Goal: Transaction & Acquisition: Register for event/course

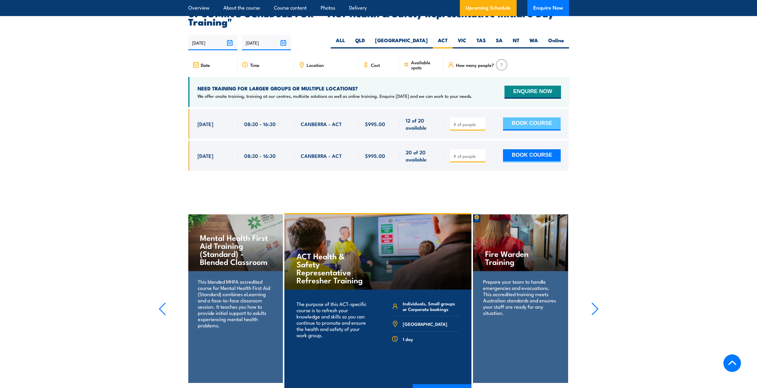
click at [542, 118] on button "BOOK COURSE" at bounding box center [532, 124] width 58 height 13
type input "1"
click at [482, 121] on input "1" at bounding box center [468, 124] width 30 height 6
click at [531, 118] on button "BOOK COURSE" at bounding box center [532, 124] width 58 height 13
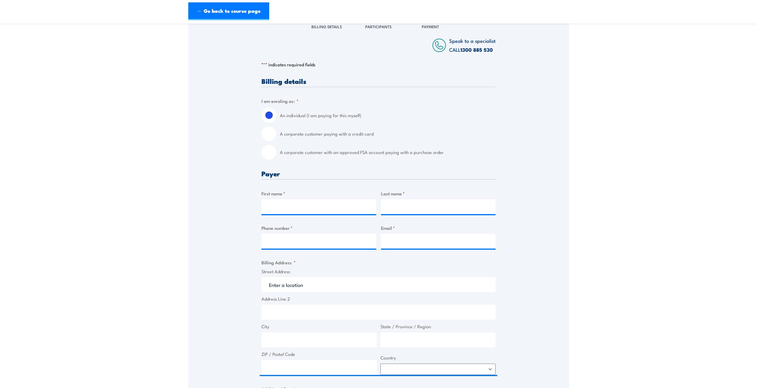
scroll to position [123, 0]
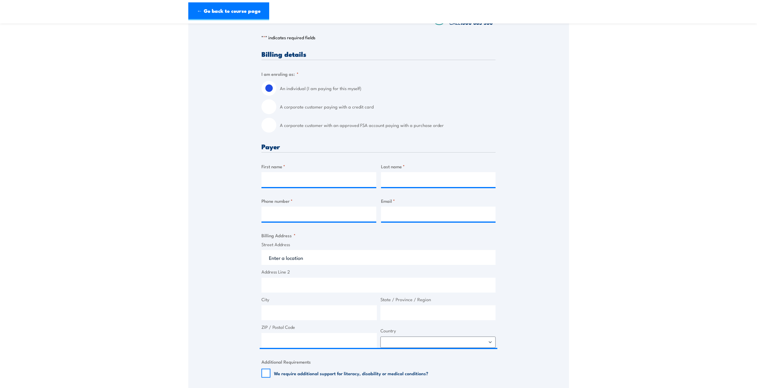
click at [329, 114] on label "A corporate customer paying with a credit card" at bounding box center [388, 106] width 216 height 15
click at [276, 114] on input "A corporate customer paying with a credit card" at bounding box center [268, 106] width 15 height 15
radio input "true"
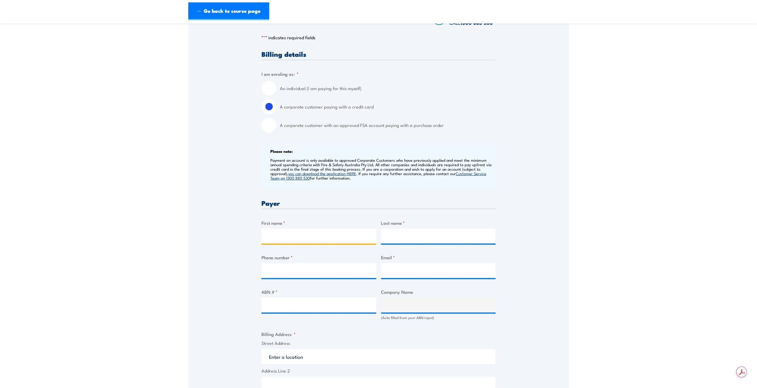
click at [290, 237] on input "First name *" at bounding box center [318, 236] width 115 height 15
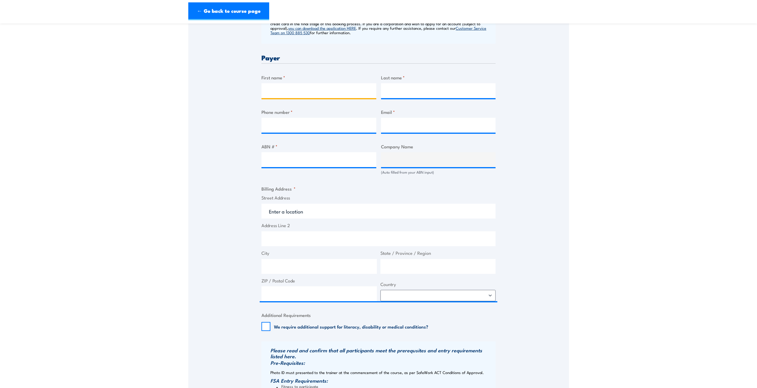
scroll to position [272, 0]
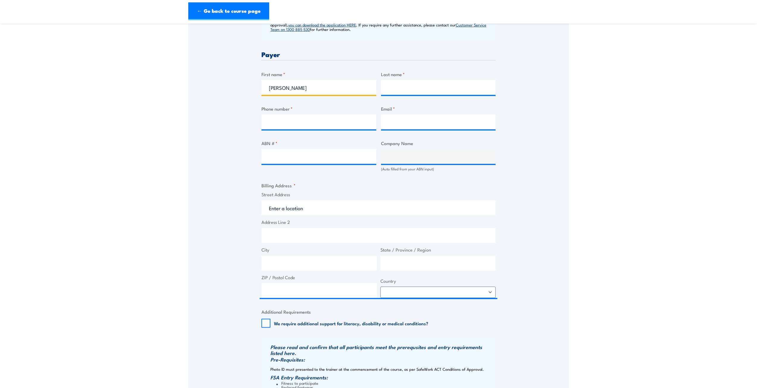
type input "Ashley"
type input "Martin"
type input "0262071466"
type input "CYFBusinessServices@act.gov.au"
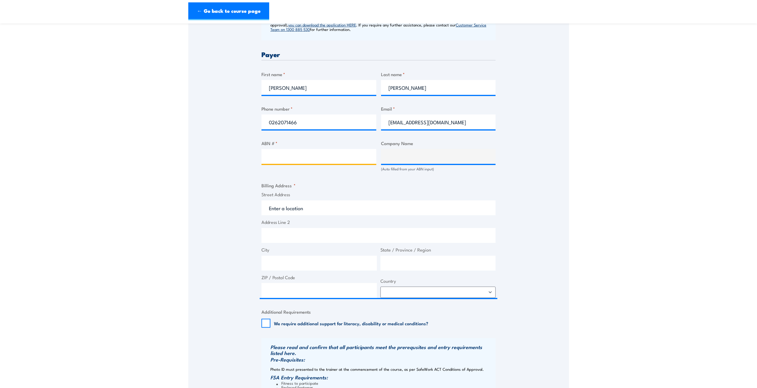
click at [287, 162] on input "ABN # *" at bounding box center [318, 156] width 115 height 15
paste input "26 471 407 289"
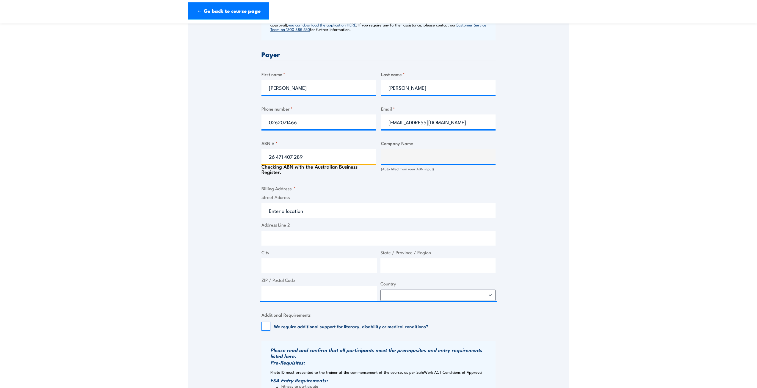
type input "26 471 407 289"
type input "HEALTH AND COMMUNITY SERVICES DIRECTORATE"
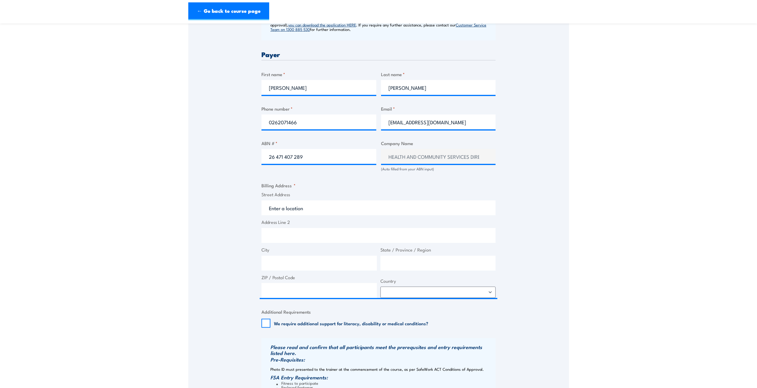
click at [551, 189] on div "Speak to a specialist CALL 1300 885 530 CALL 1300 885 530 " * " indicates requi…" at bounding box center [378, 156] width 381 height 632
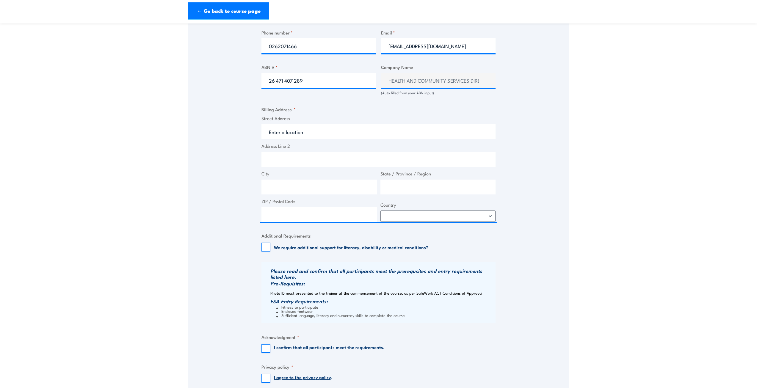
scroll to position [391, 0]
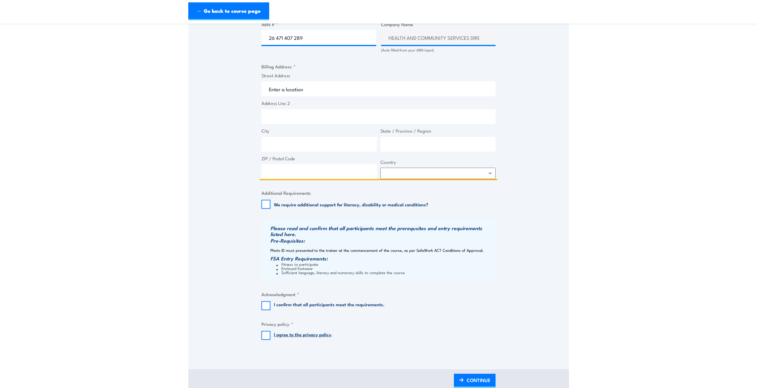
click at [294, 94] on input "Street Address" at bounding box center [378, 89] width 234 height 15
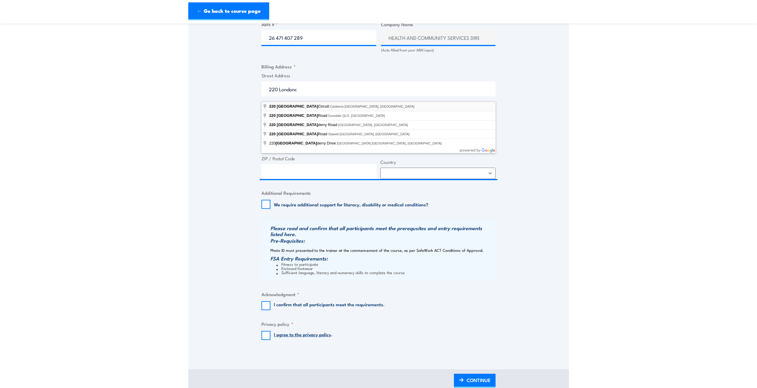
type input "220 London Circuit, Canberra ACT, Australia"
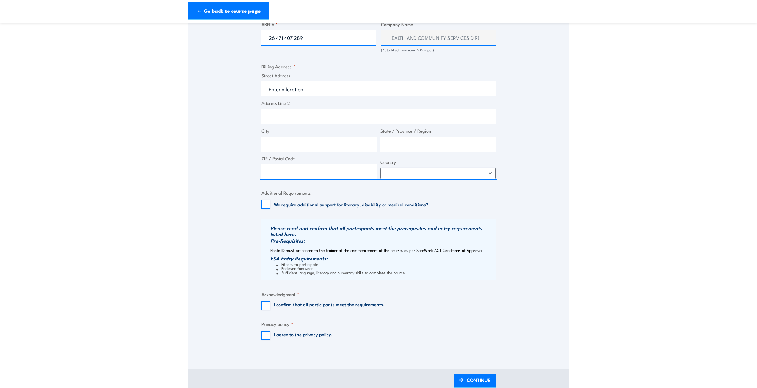
type input "220 London Cct"
type input "Canberra"
type input "[GEOGRAPHIC_DATA]"
type input "2601"
select select "Australia"
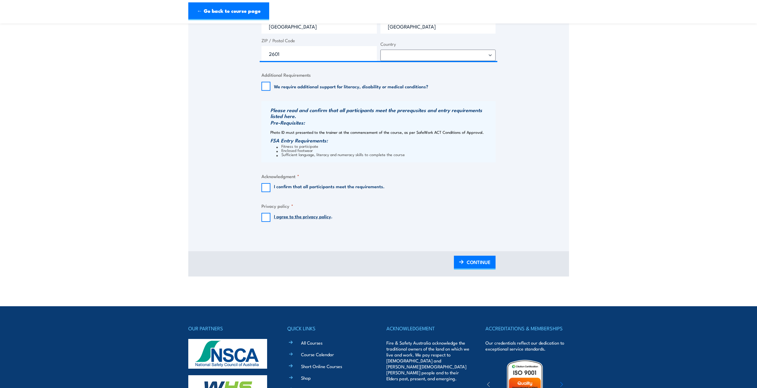
scroll to position [510, 0]
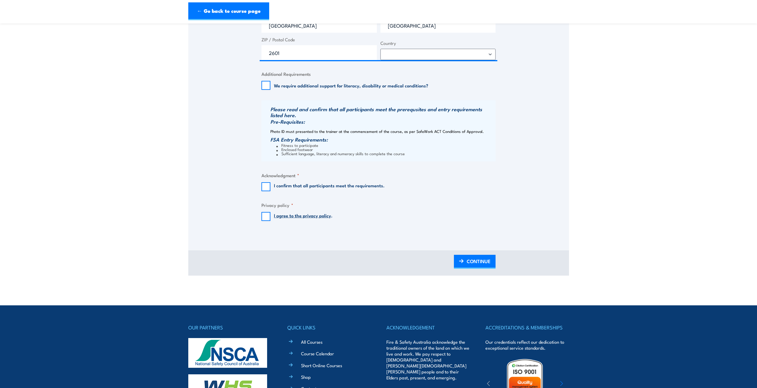
click at [319, 187] on label "I confirm that all participants meet the requirements." at bounding box center [329, 186] width 111 height 9
click at [270, 187] on input "I confirm that all participants meet the requirements." at bounding box center [265, 186] width 9 height 9
checkbox input "true"
drag, startPoint x: 264, startPoint y: 220, endPoint x: 308, endPoint y: 240, distance: 48.9
click at [264, 220] on input "I agree to the privacy policy ." at bounding box center [265, 216] width 9 height 9
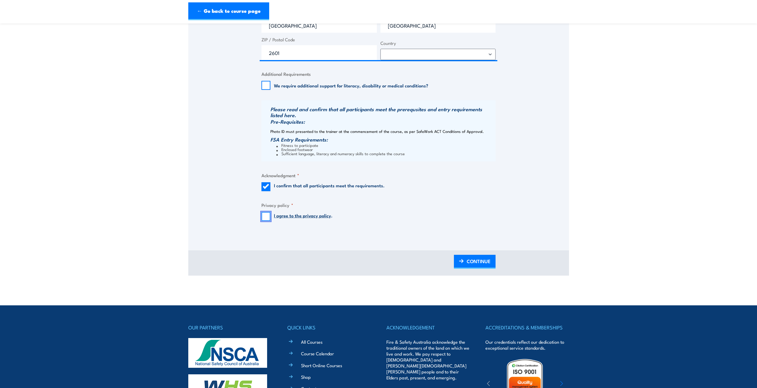
checkbox input "true"
click at [477, 268] on span "CONTINUE" at bounding box center [479, 261] width 24 height 16
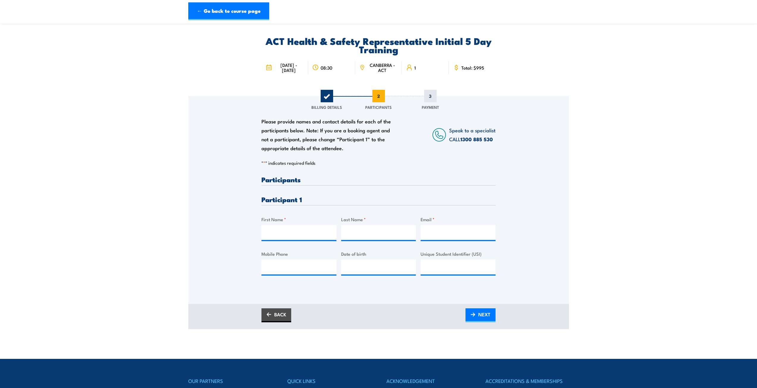
scroll to position [30, 0]
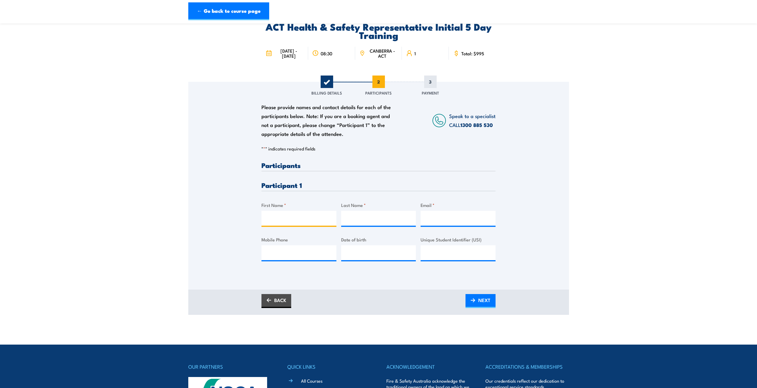
click at [309, 225] on input "First Name *" at bounding box center [298, 218] width 75 height 15
type input "Catherin"
type input "Lymbery"
type input "m"
click at [310, 225] on input "Catherin" at bounding box center [298, 218] width 75 height 15
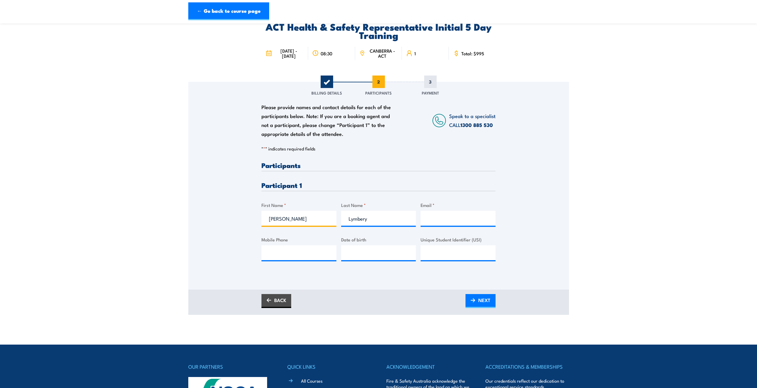
drag, startPoint x: 310, startPoint y: 225, endPoint x: 248, endPoint y: 222, distance: 61.9
click at [248, 222] on div "Please provide names and contact details for each of the participants below. No…" at bounding box center [378, 177] width 381 height 191
click at [446, 226] on input "Email *" at bounding box center [458, 218] width 75 height 15
click at [325, 226] on input "C" at bounding box center [298, 218] width 75 height 15
type input "Catherine"
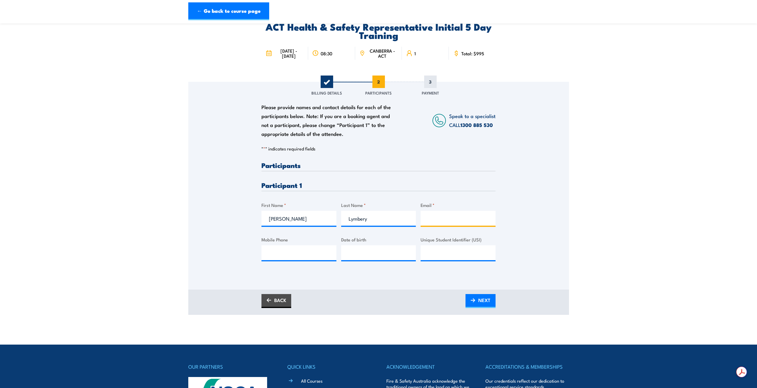
click at [456, 223] on input "Email *" at bounding box center [458, 218] width 75 height 15
type input "Catherine.Lymbery@act.gov.au"
click at [276, 258] on input "Mobile Phone" at bounding box center [298, 252] width 75 height 15
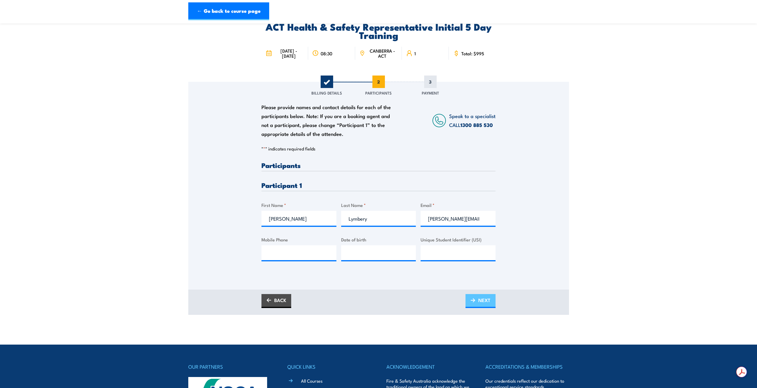
click at [489, 304] on span "NEXT" at bounding box center [484, 300] width 12 height 16
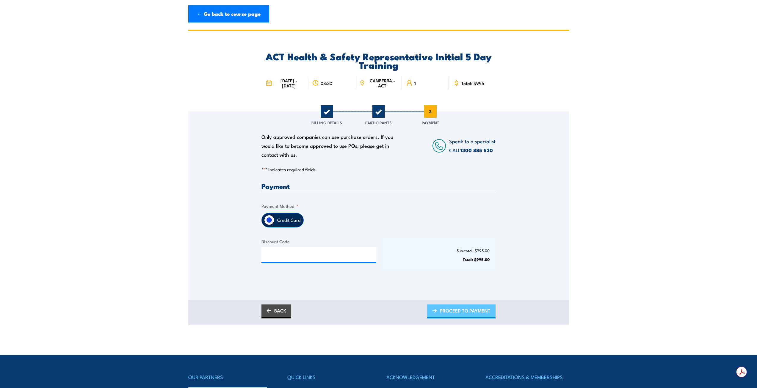
drag, startPoint x: 475, startPoint y: 316, endPoint x: 485, endPoint y: 313, distance: 10.8
click at [475, 316] on span "PROCEED TO PAYMENT" at bounding box center [465, 311] width 51 height 16
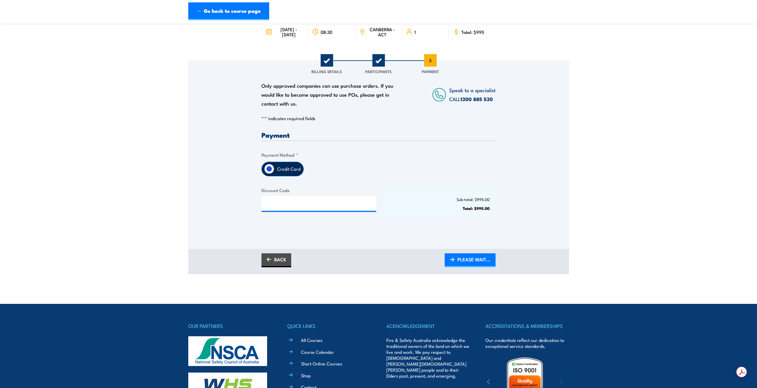
scroll to position [59, 0]
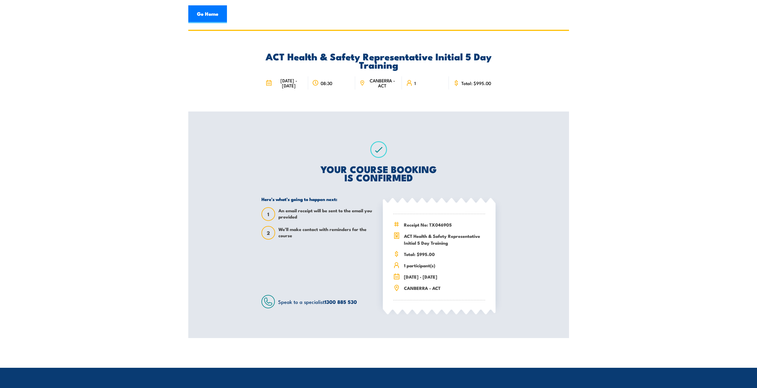
drag, startPoint x: 697, startPoint y: 190, endPoint x: 706, endPoint y: 180, distance: 13.5
click at [697, 190] on section "ACT Health & Safety Representative Initial 5 Day Training 15 - 19 September 202…" at bounding box center [378, 184] width 757 height 308
click at [615, 82] on section "ACT Health & Safety Representative Initial 5 Day Training 15 - 19 September 202…" at bounding box center [378, 184] width 757 height 308
